Goal: Task Accomplishment & Management: Manage account settings

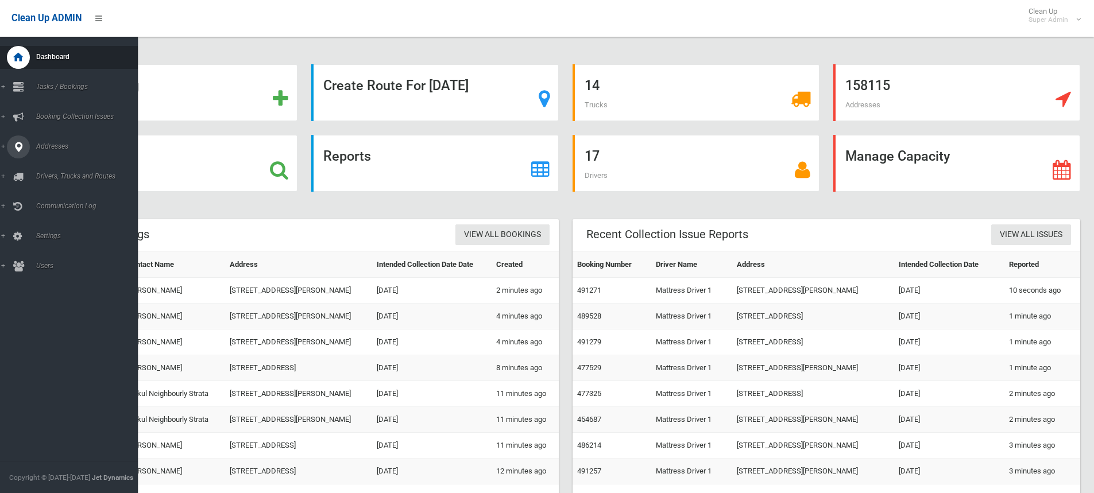
click at [15, 141] on icon at bounding box center [18, 146] width 10 height 23
click at [53, 163] on span "All Addresses" at bounding box center [85, 166] width 104 height 8
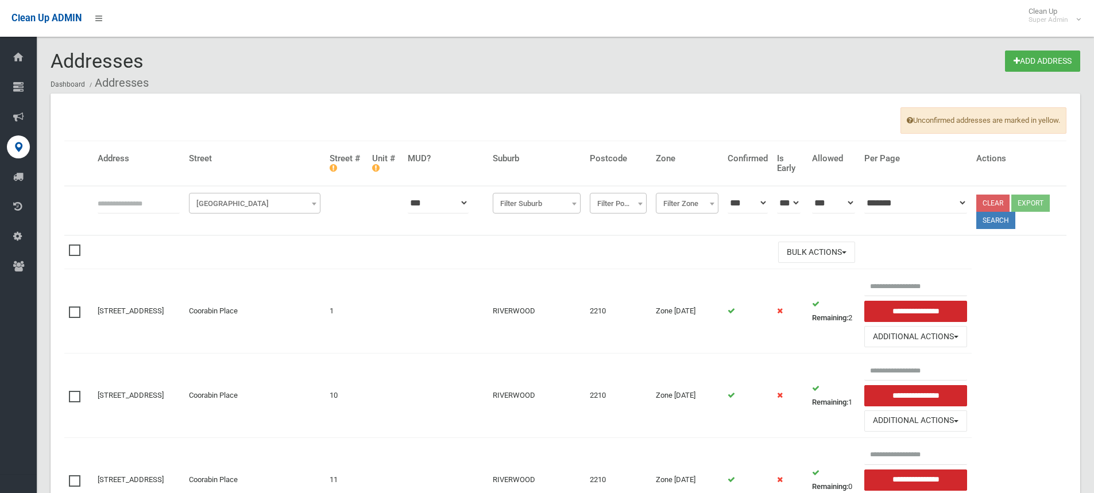
click at [125, 204] on input "text" at bounding box center [139, 202] width 82 height 21
type input "**********"
click button at bounding box center [0, 0] width 0 height 0
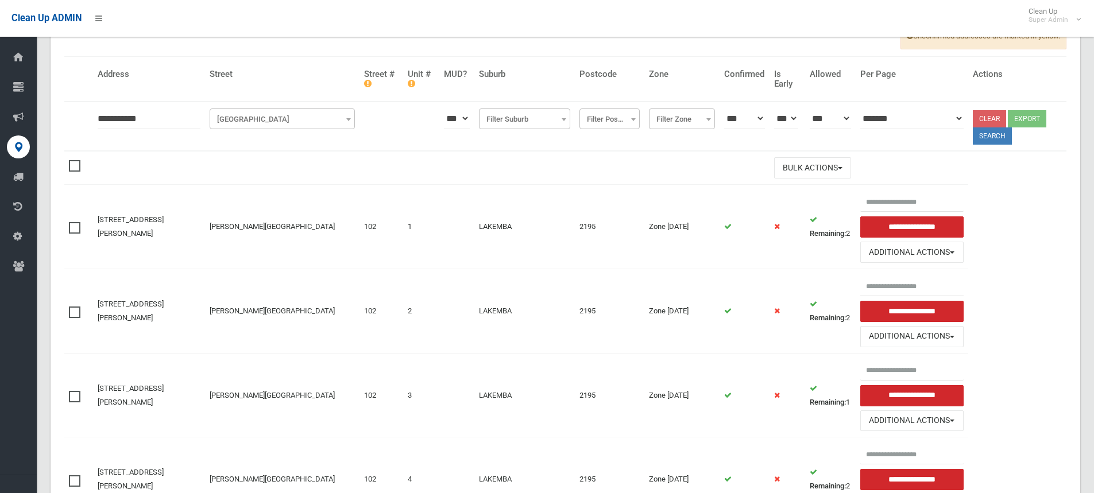
scroll to position [264, 0]
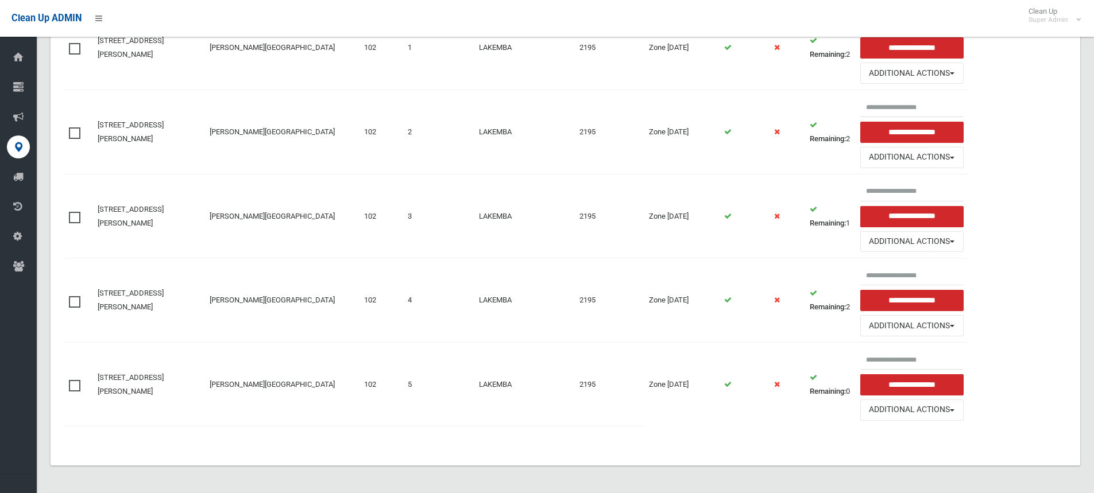
click at [259, 404] on td "[PERSON_NAME][GEOGRAPHIC_DATA]" at bounding box center [282, 385] width 154 height 84
click at [940, 408] on button "Additional Actions" at bounding box center [911, 410] width 103 height 21
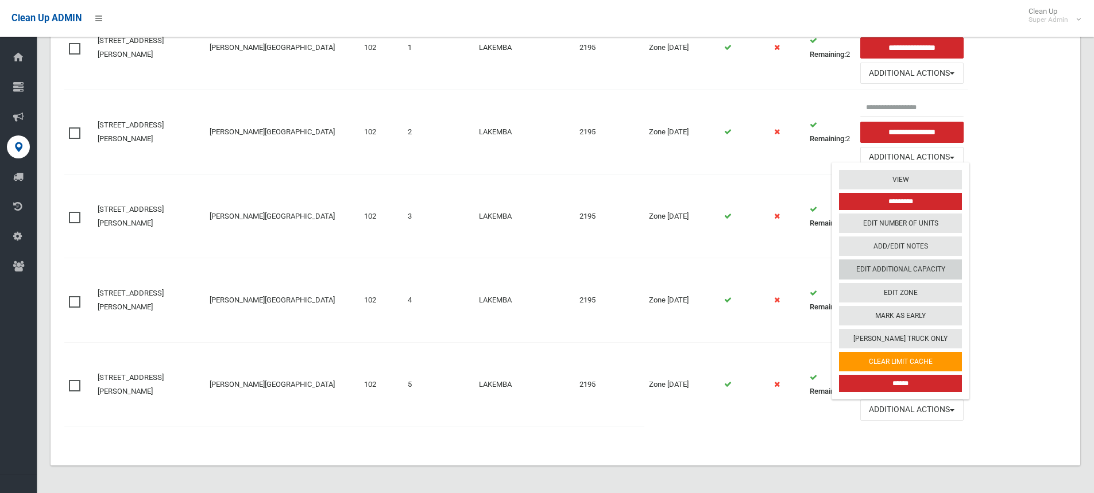
click at [908, 266] on link "Edit Additional Capacity" at bounding box center [900, 269] width 123 height 20
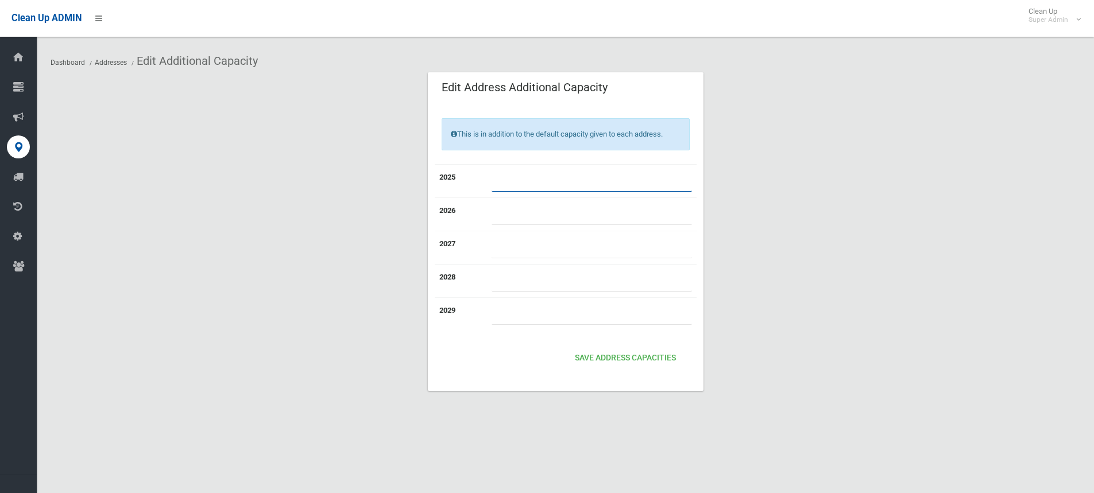
click at [526, 180] on input "*" at bounding box center [591, 180] width 200 height 21
drag, startPoint x: 506, startPoint y: 183, endPoint x: 487, endPoint y: 181, distance: 19.0
click at [487, 181] on td "*" at bounding box center [592, 180] width 210 height 33
type input "*"
click at [614, 357] on button "Save Address capacities" at bounding box center [625, 358] width 110 height 21
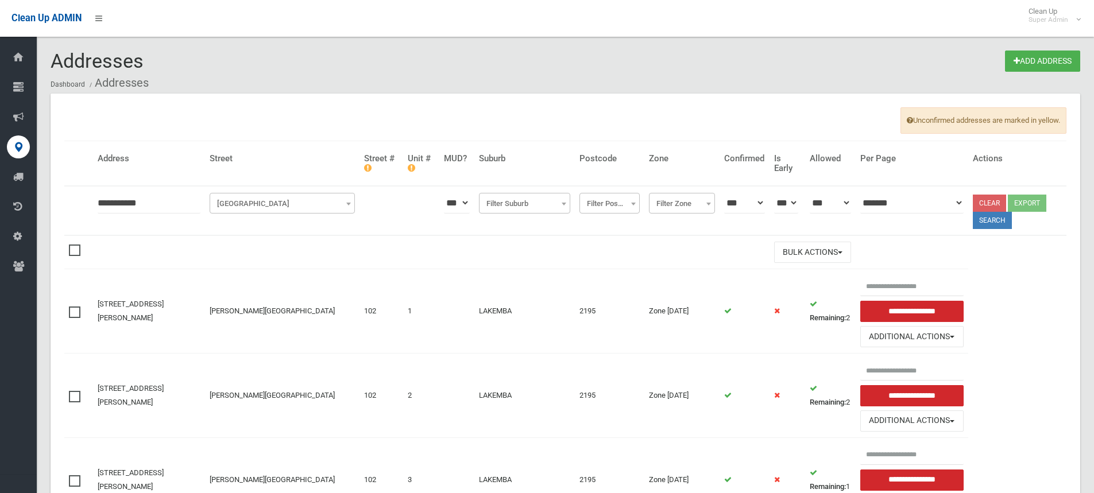
scroll to position [264, 0]
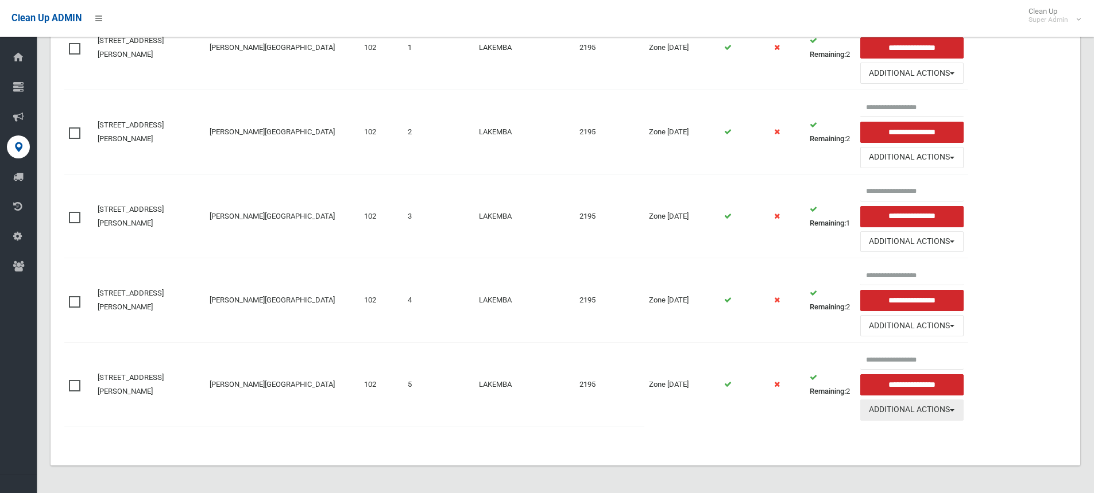
click at [924, 408] on button "Additional Actions" at bounding box center [911, 410] width 103 height 21
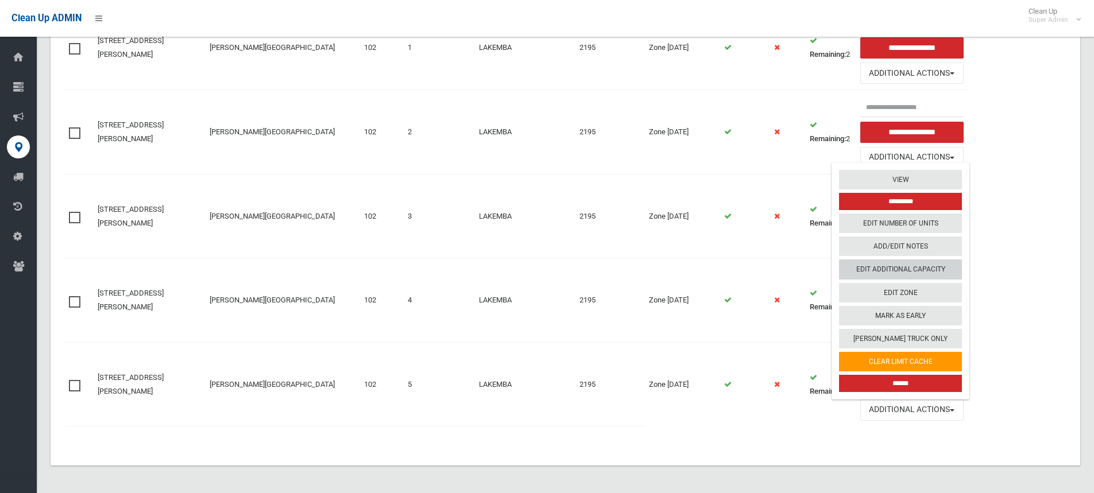
click at [912, 269] on link "Edit Additional Capacity" at bounding box center [900, 269] width 123 height 20
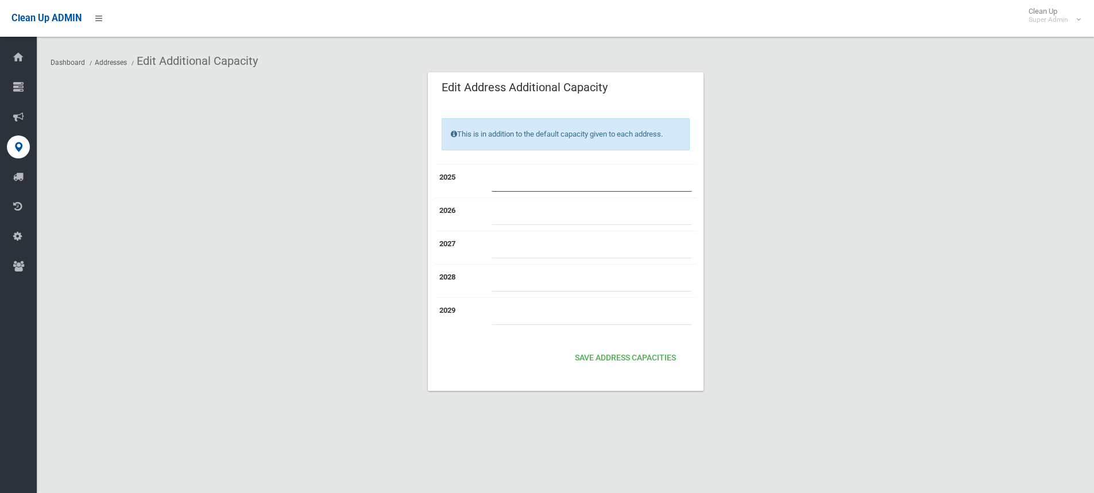
drag, startPoint x: 492, startPoint y: 176, endPoint x: 478, endPoint y: 176, distance: 14.4
click at [478, 176] on tr "2025 *" at bounding box center [566, 180] width 262 height 33
type input "*"
click at [637, 356] on button "Save Address capacities" at bounding box center [625, 358] width 110 height 21
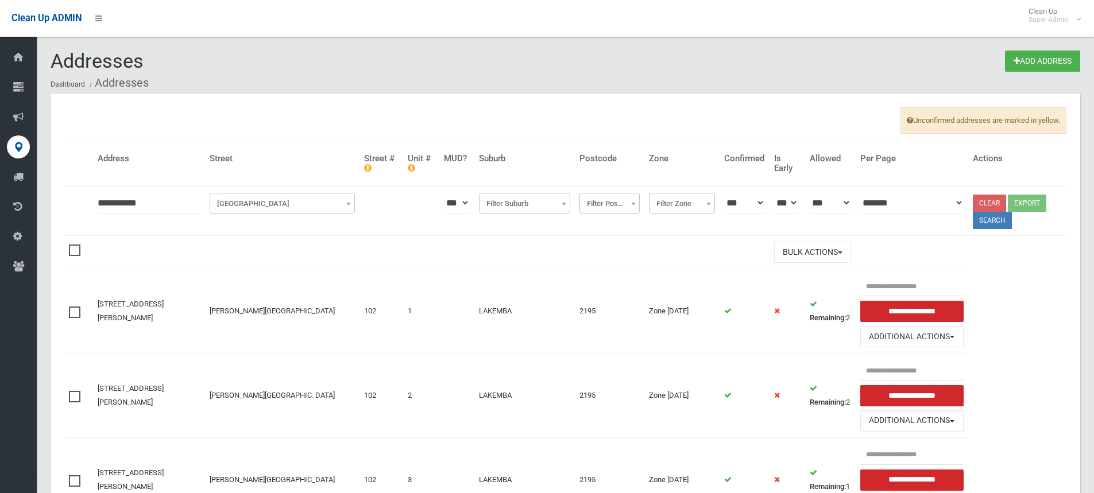
scroll to position [264, 0]
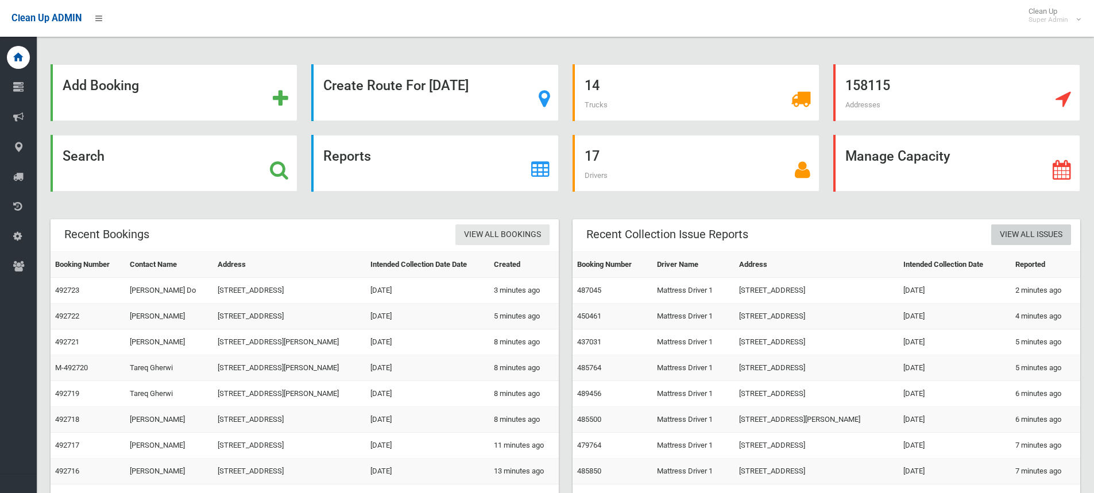
click at [1045, 241] on link "View All Issues" at bounding box center [1031, 234] width 80 height 21
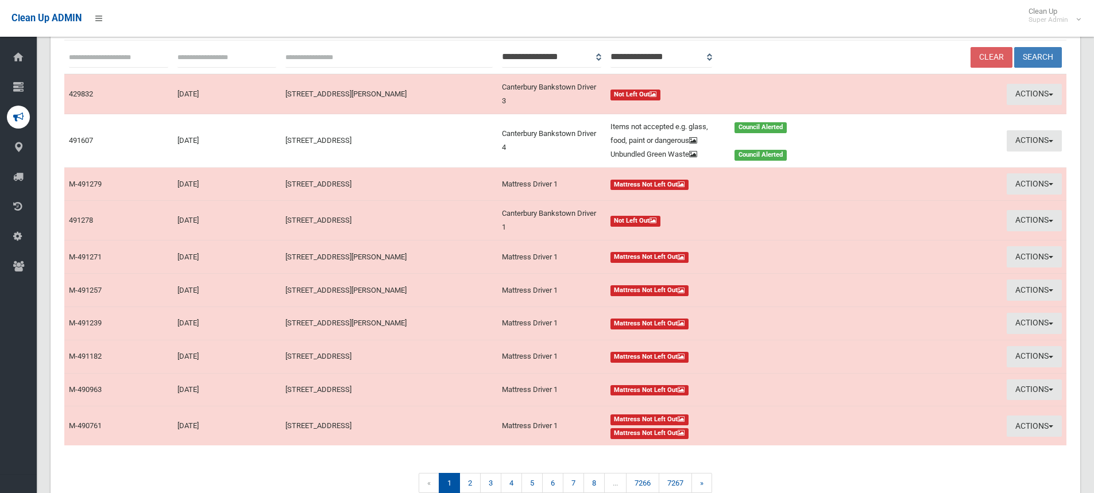
scroll to position [13, 0]
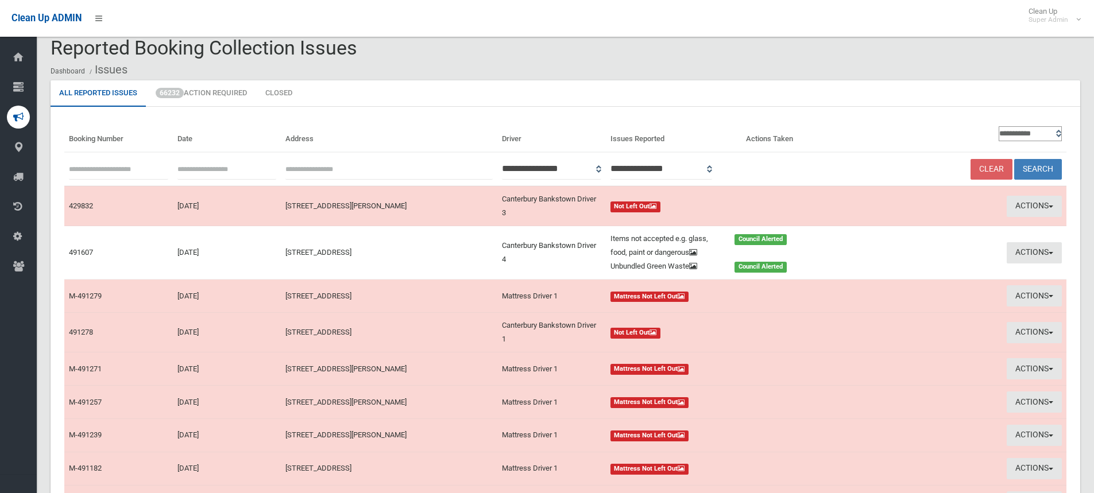
type input "**********"
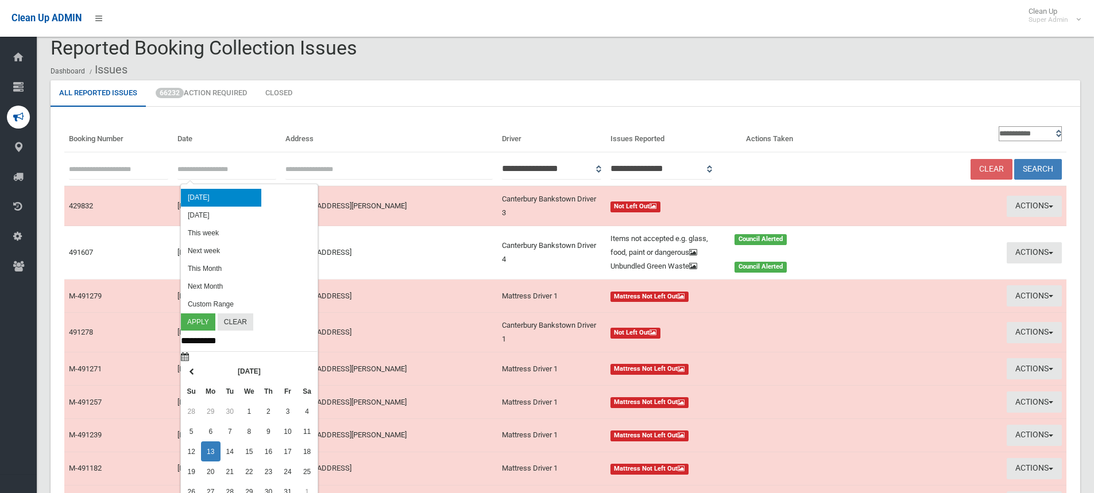
click at [188, 168] on input "text" at bounding box center [226, 168] width 99 height 21
click at [190, 197] on li "[DATE]" at bounding box center [221, 198] width 80 height 18
type input "**********"
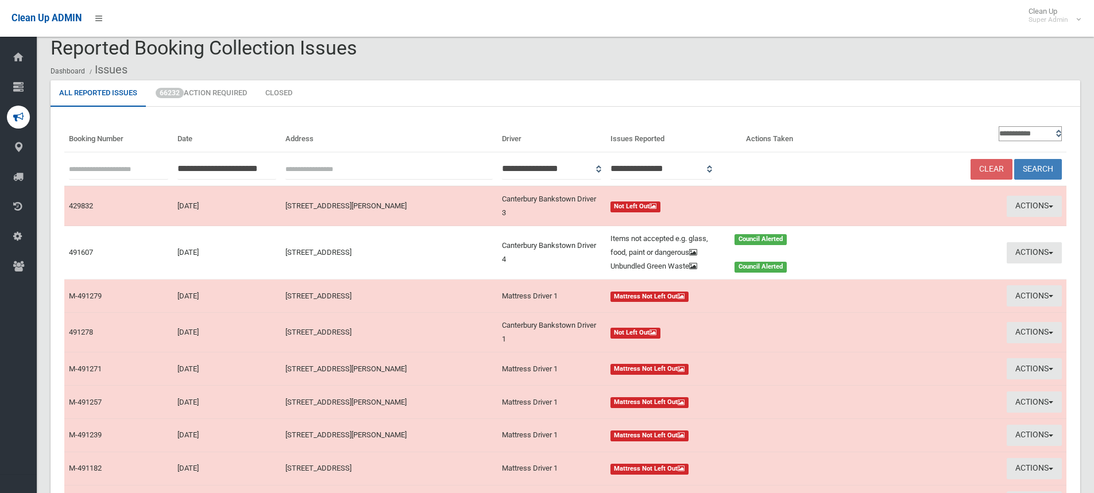
drag, startPoint x: 1022, startPoint y: 133, endPoint x: 1026, endPoint y: 139, distance: 8.3
click at [1022, 133] on select "**********" at bounding box center [1029, 133] width 63 height 15
select select "**"
click at [998, 126] on select "**********" at bounding box center [1029, 133] width 63 height 15
click at [1040, 169] on button "Search" at bounding box center [1038, 169] width 48 height 21
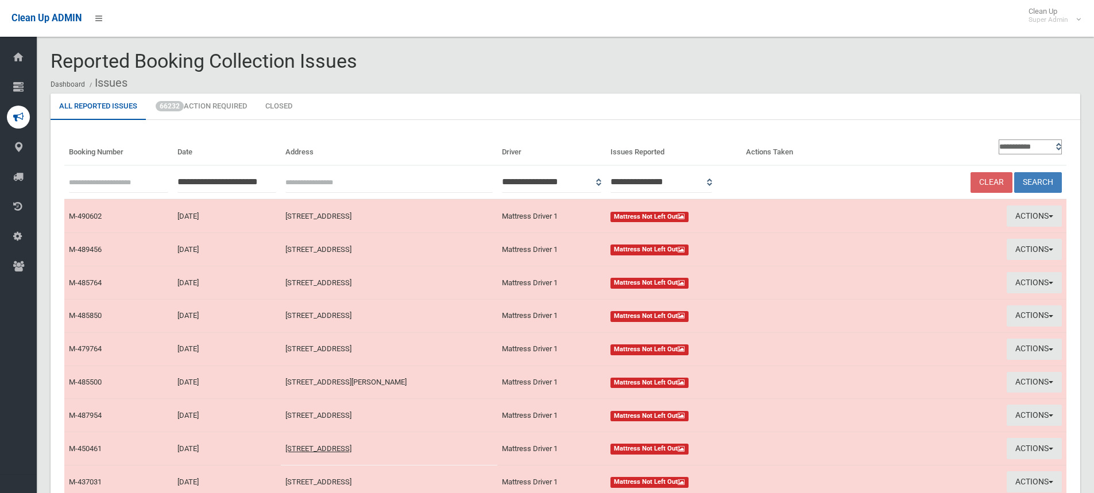
click at [418, 75] on ol "Dashboard Issues" at bounding box center [565, 82] width 1029 height 21
click at [429, 73] on ol "Dashboard Issues" at bounding box center [565, 82] width 1029 height 21
